Goal: Find specific page/section: Find specific page/section

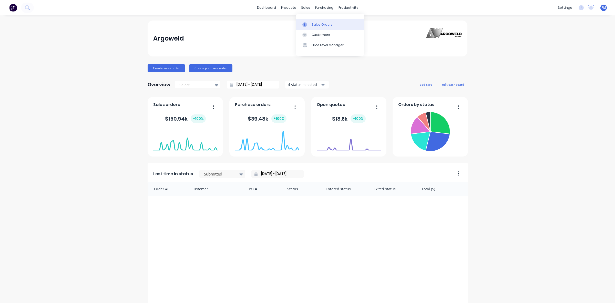
click at [316, 22] on div "Sales Orders" at bounding box center [322, 24] width 21 height 5
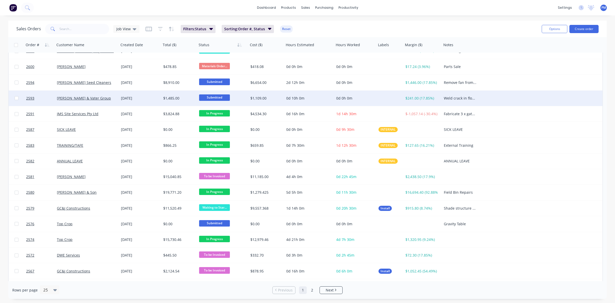
scroll to position [164, 0]
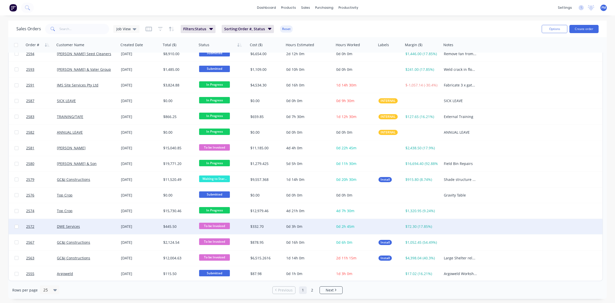
click at [97, 228] on div "DWE Services" at bounding box center [85, 226] width 57 height 5
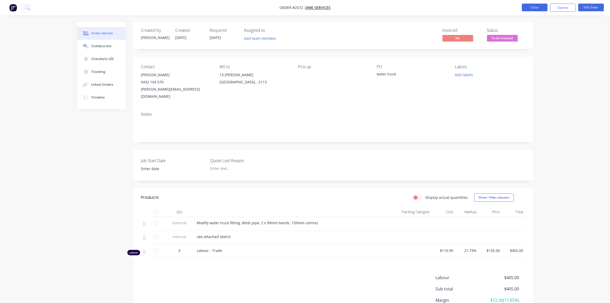
click at [536, 7] on button "Close" at bounding box center [535, 8] width 26 height 8
